Goal: Task Accomplishment & Management: Use online tool/utility

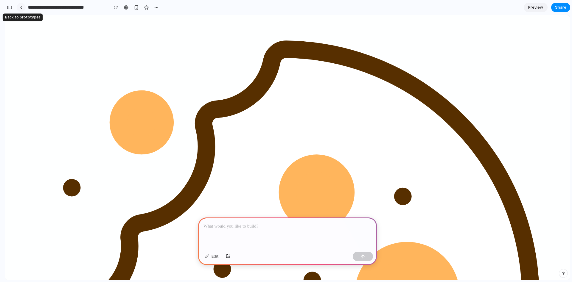
click at [21, 7] on div at bounding box center [21, 7] width 3 height 3
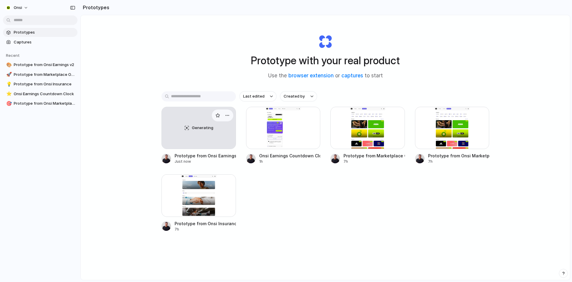
click at [203, 140] on div "Generating" at bounding box center [199, 128] width 74 height 42
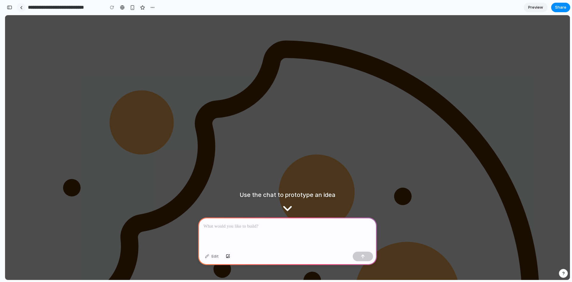
click at [23, 7] on link at bounding box center [21, 7] width 9 height 9
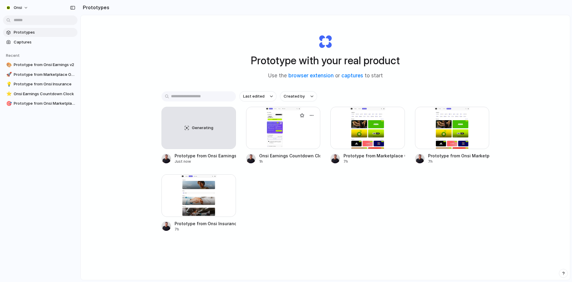
click at [311, 132] on div at bounding box center [283, 128] width 74 height 42
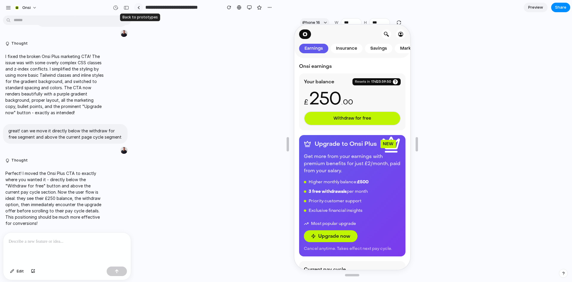
click at [140, 10] on link at bounding box center [138, 7] width 9 height 9
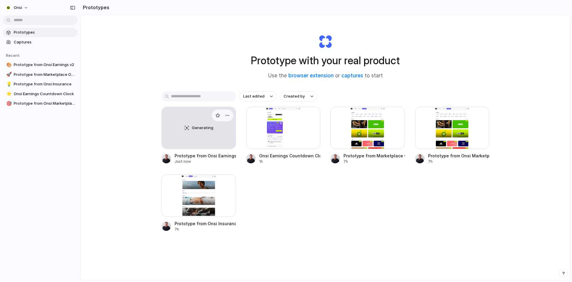
click at [212, 114] on div at bounding box center [222, 116] width 21 height 12
click at [198, 114] on div "Generating" at bounding box center [199, 128] width 74 height 42
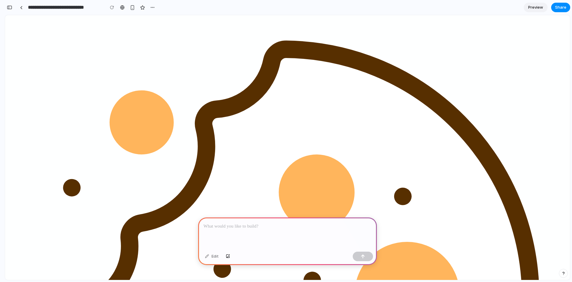
click at [245, 227] on p at bounding box center [287, 226] width 168 height 7
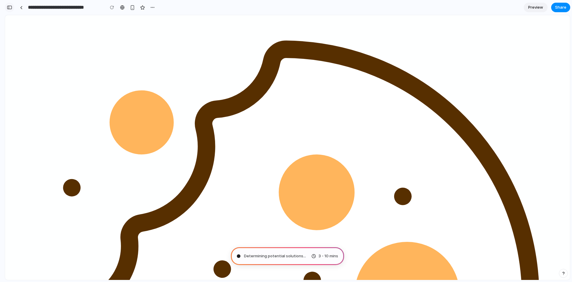
click at [8, 7] on div "button" at bounding box center [9, 7] width 5 height 4
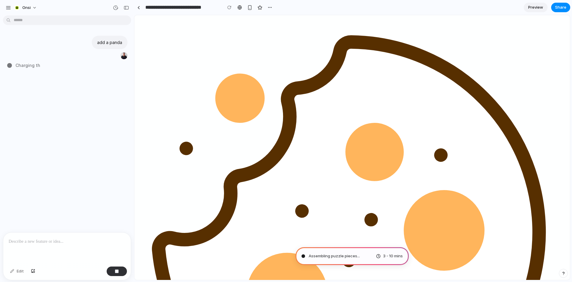
type input "**********"
